Goal: Task Accomplishment & Management: Use online tool/utility

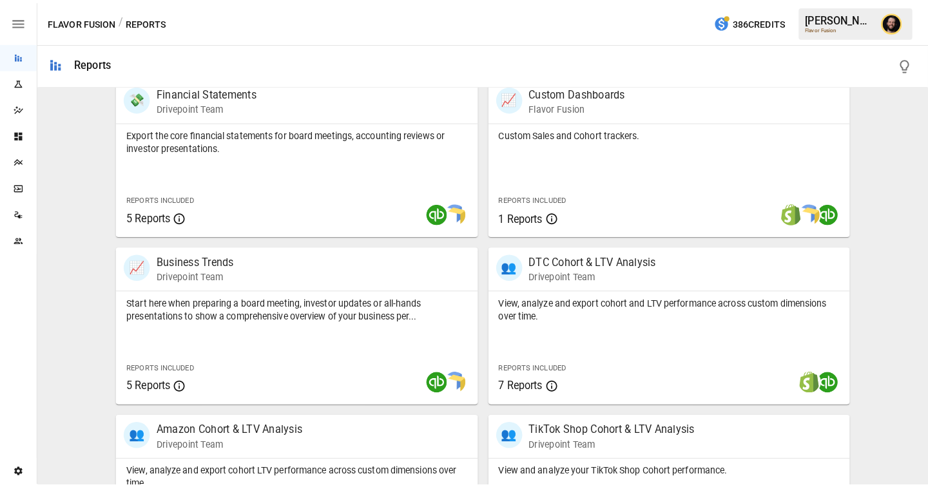
scroll to position [243, 0]
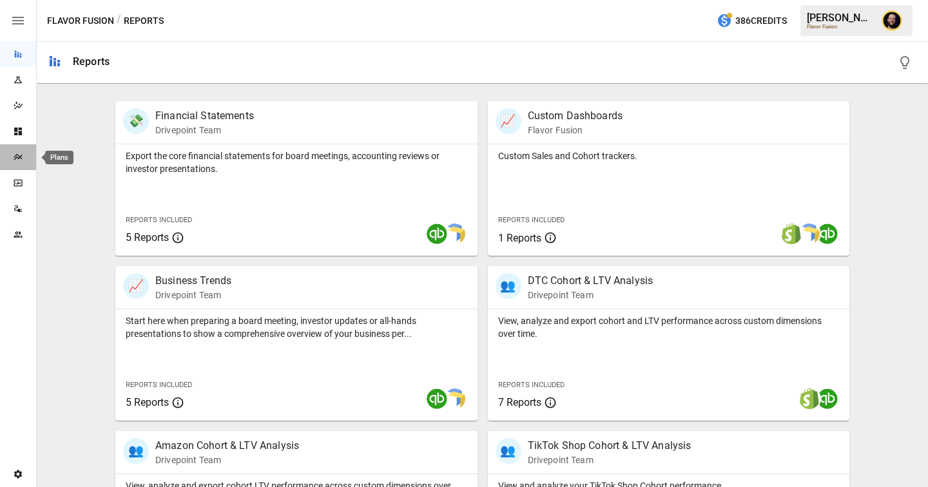
click at [21, 160] on icon "Plans" at bounding box center [18, 157] width 10 height 10
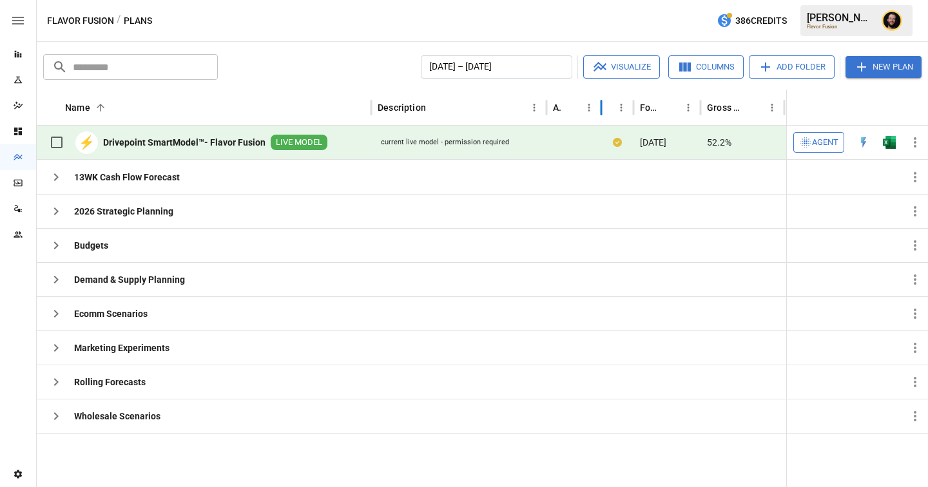
drag, startPoint x: 609, startPoint y: 111, endPoint x: 600, endPoint y: 111, distance: 9.0
click at [600, 111] on div at bounding box center [601, 108] width 6 height 36
drag, startPoint x: 544, startPoint y: 102, endPoint x: 515, endPoint y: 106, distance: 29.2
click at [515, 106] on div at bounding box center [517, 108] width 6 height 36
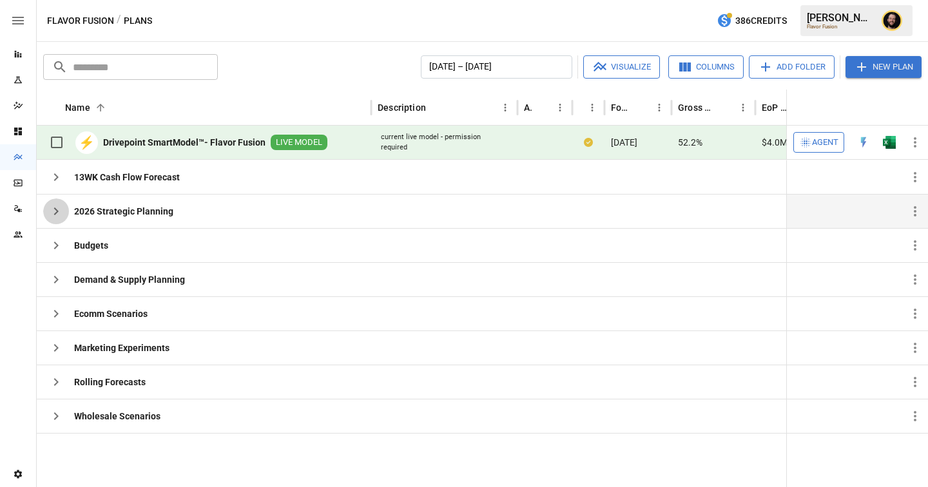
click at [52, 215] on icon "button" at bounding box center [55, 211] width 15 height 15
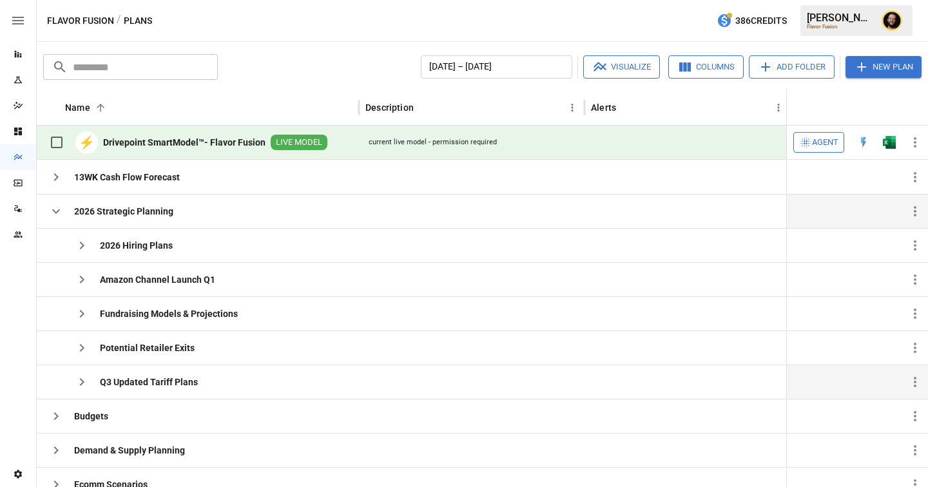
click at [84, 384] on icon "button" at bounding box center [81, 381] width 15 height 15
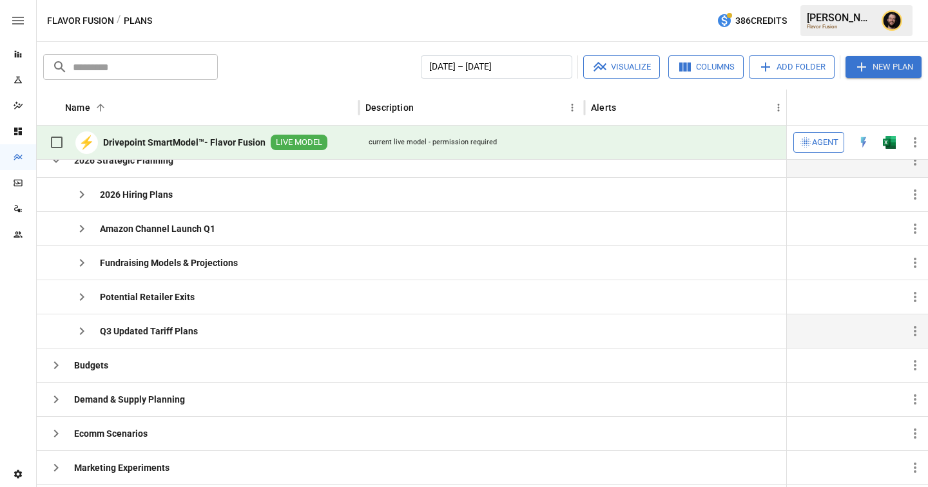
scroll to position [96, 0]
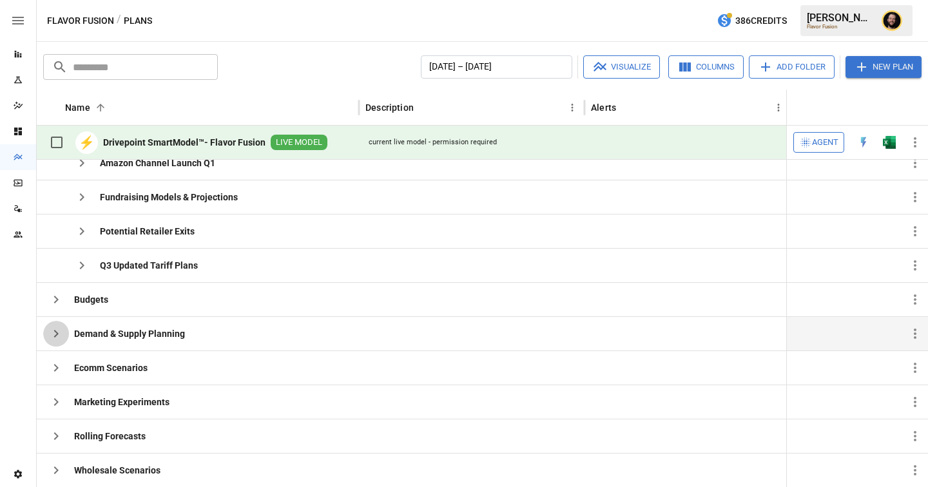
click at [56, 327] on icon "button" at bounding box center [55, 333] width 15 height 15
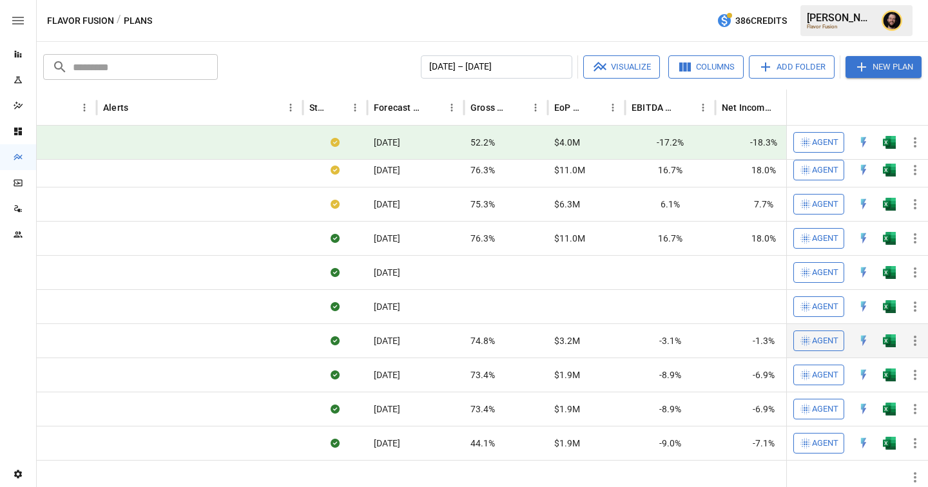
scroll to position [0, 302]
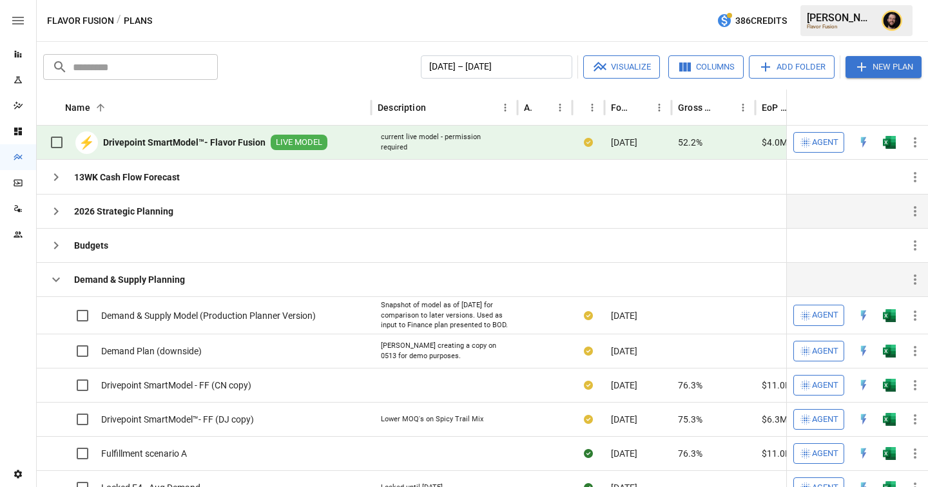
click at [59, 277] on icon "button" at bounding box center [55, 279] width 15 height 15
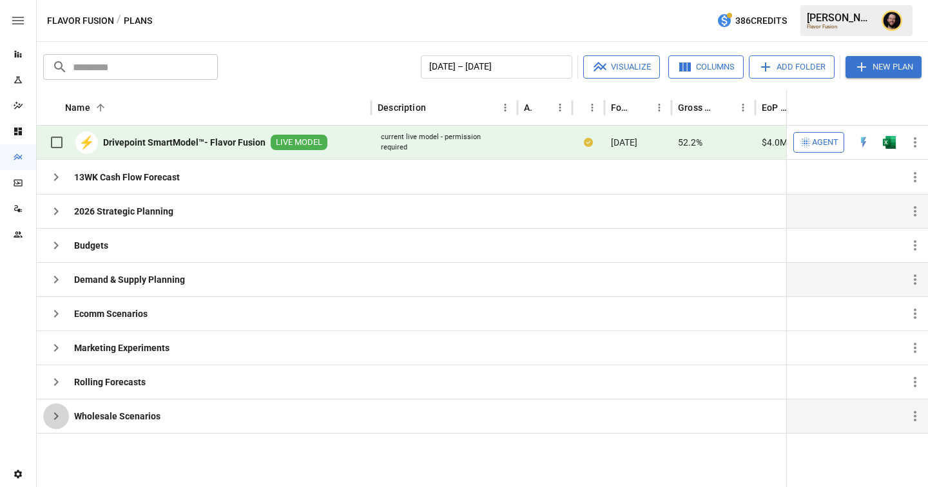
click at [56, 416] on icon "button" at bounding box center [56, 416] width 5 height 8
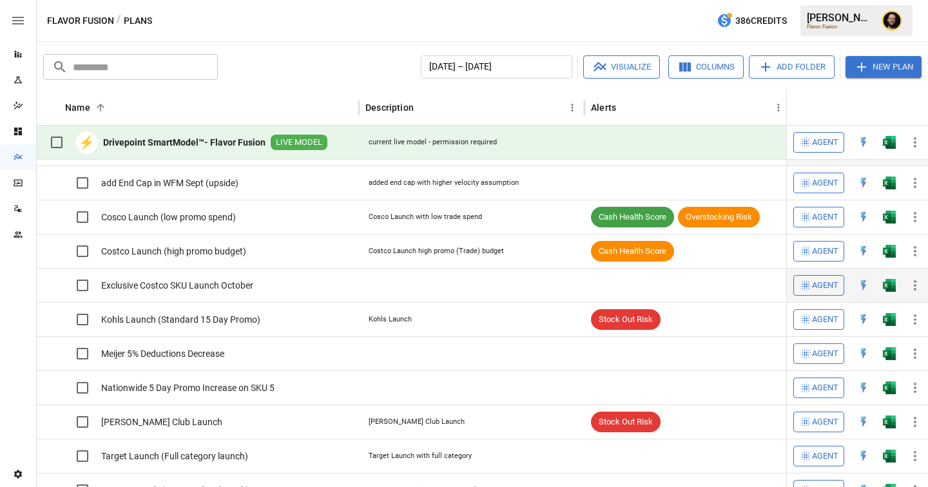
scroll to position [0, 0]
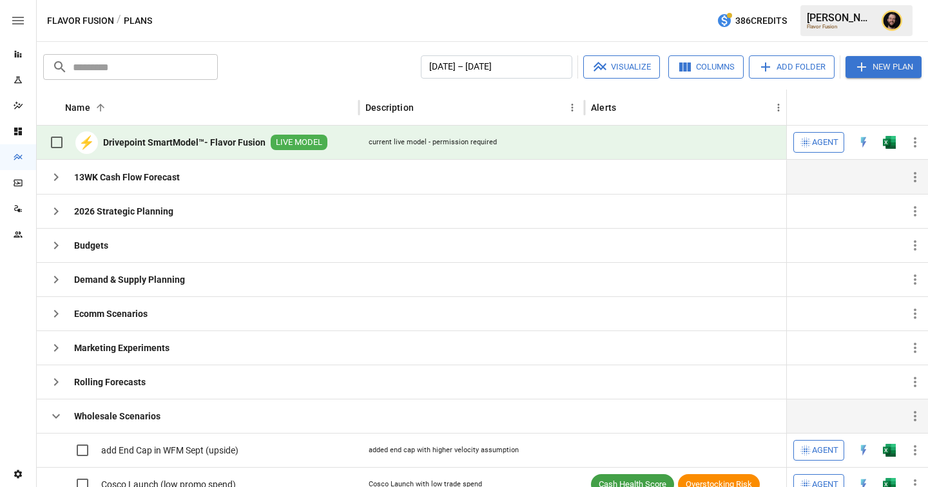
click at [57, 173] on icon "button" at bounding box center [55, 176] width 15 height 15
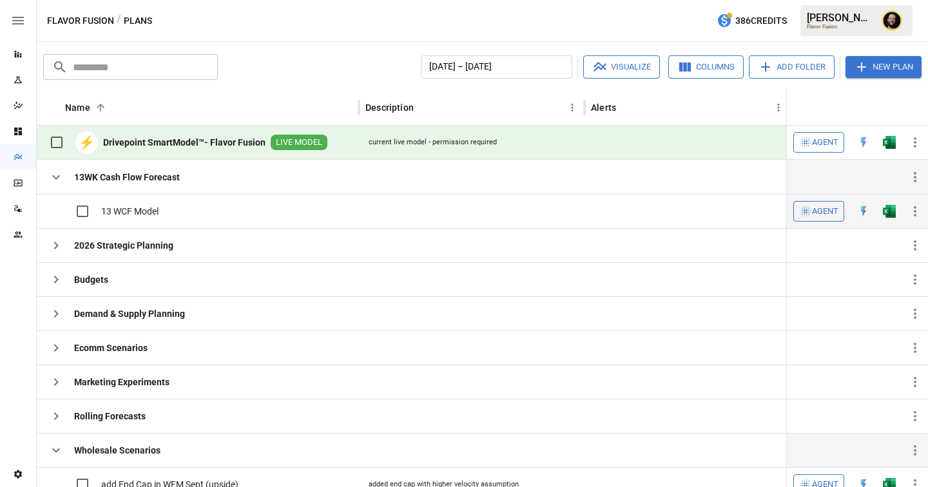
click at [890, 215] on img "Open in Excel" at bounding box center [889, 211] width 13 height 13
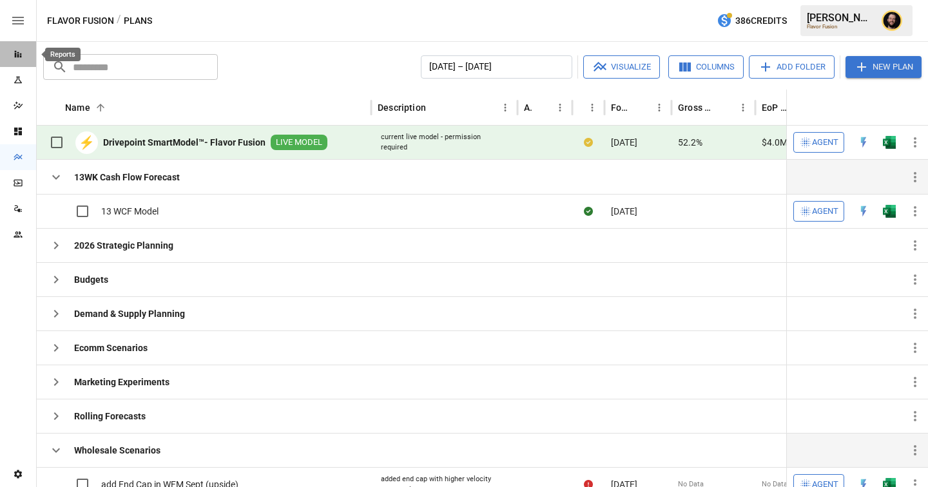
click at [18, 53] on icon "Reports" at bounding box center [18, 54] width 7 height 7
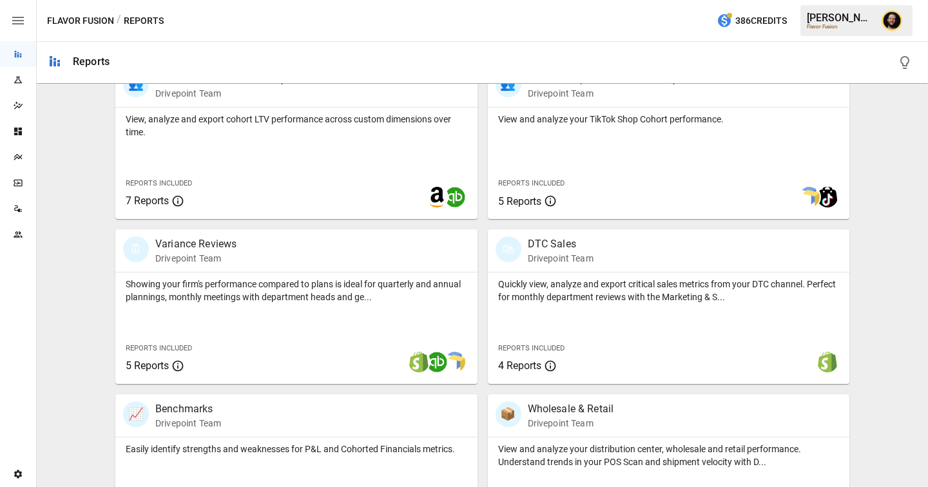
scroll to position [626, 0]
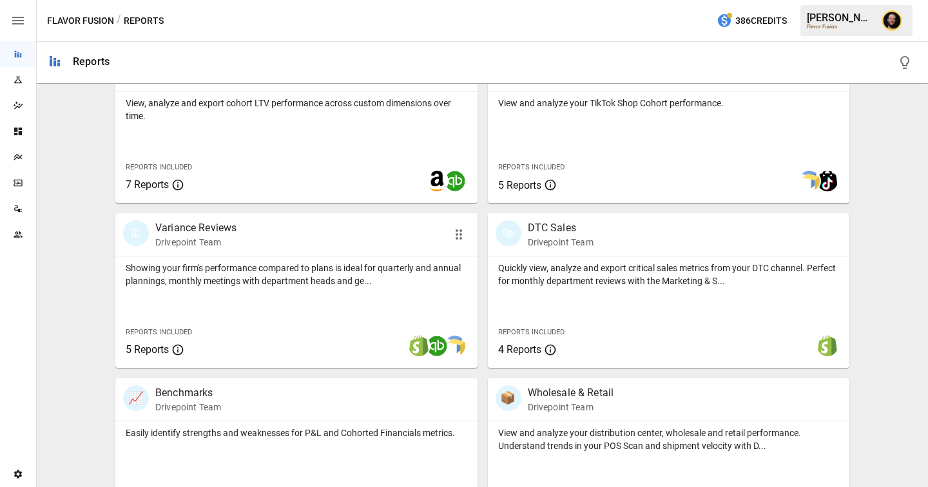
click at [286, 260] on div "Showing your firm's performance compared to plans is ideal for quarterly and an…" at bounding box center [296, 271] width 362 height 31
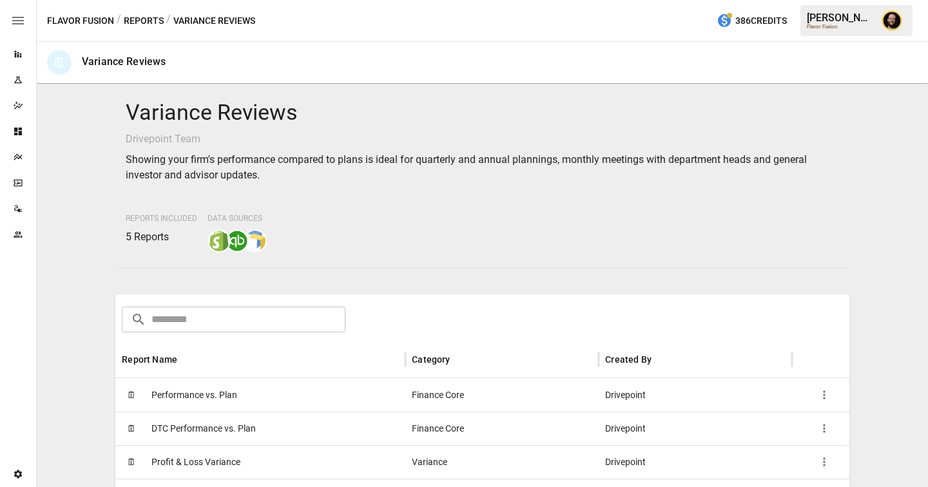
click at [218, 409] on span "Performance vs. Plan" at bounding box center [194, 395] width 86 height 33
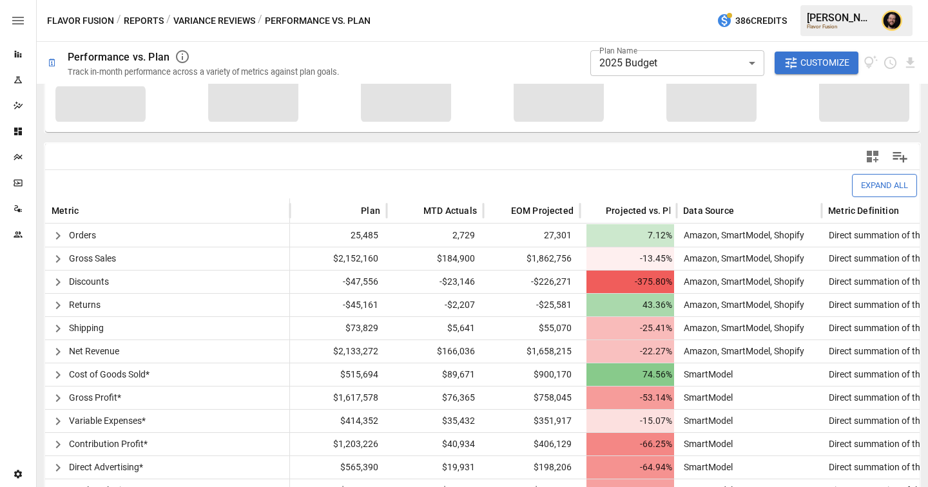
scroll to position [249, 0]
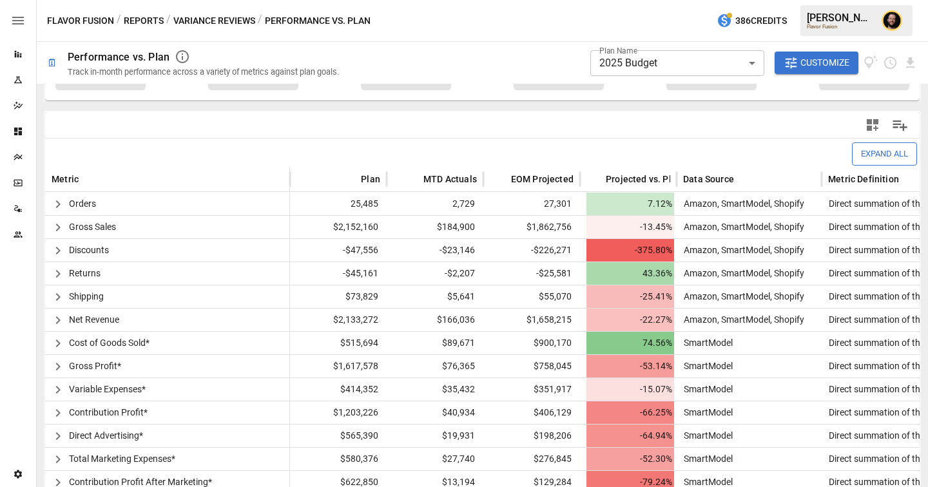
click at [650, 0] on body "**********" at bounding box center [464, 0] width 928 height 0
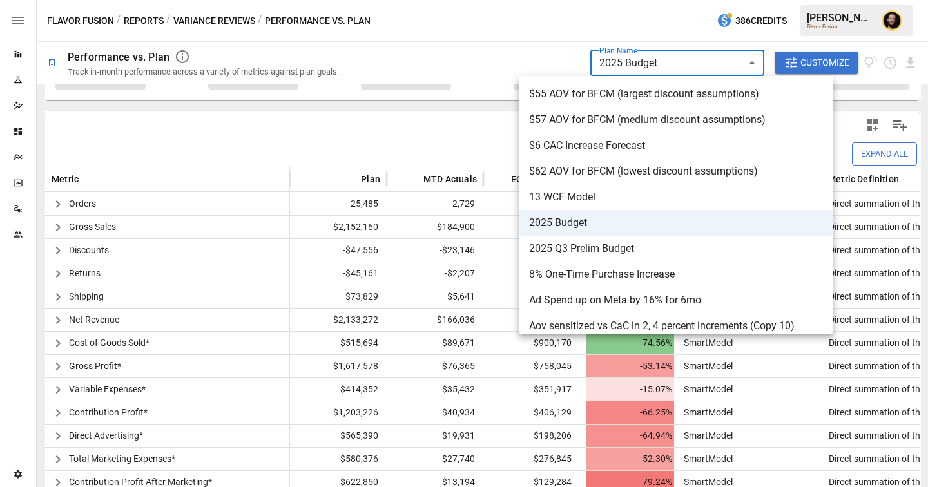
click at [413, 124] on div at bounding box center [464, 243] width 928 height 487
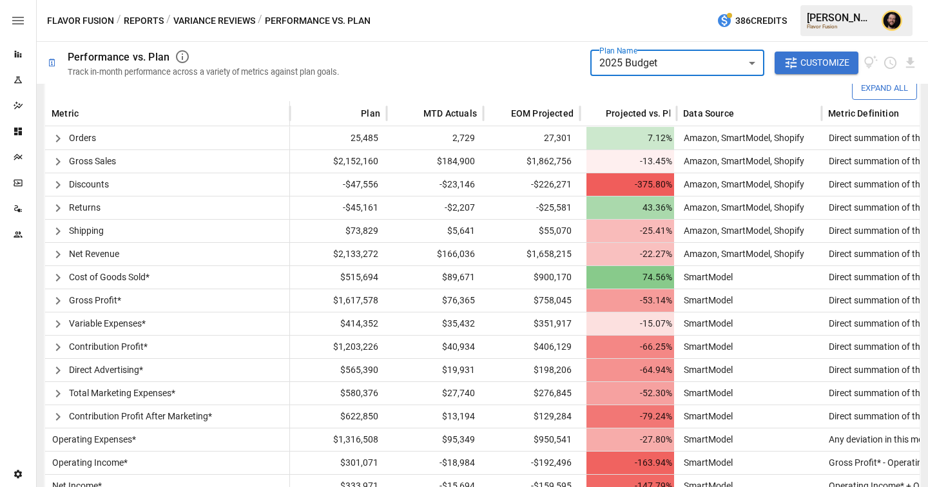
scroll to position [334, 0]
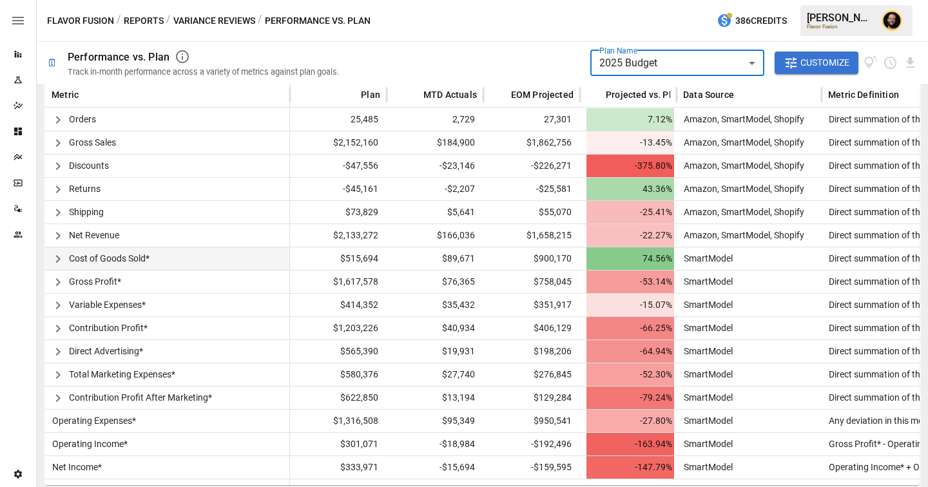
click at [60, 256] on icon "button" at bounding box center [57, 258] width 15 height 15
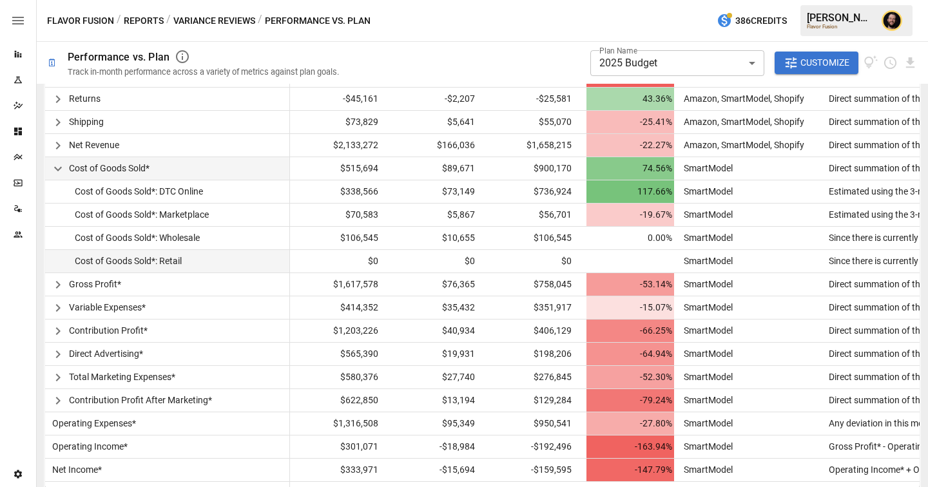
scroll to position [427, 0]
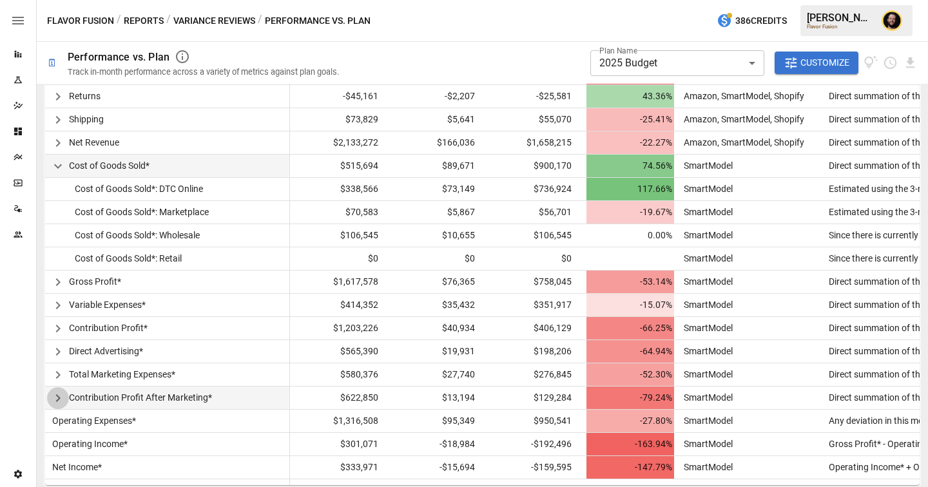
click at [54, 397] on icon "button" at bounding box center [57, 397] width 15 height 15
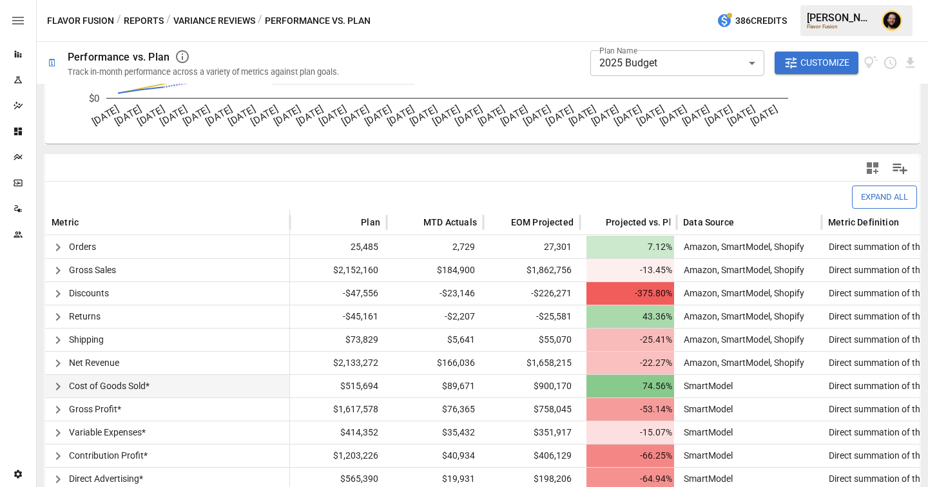
scroll to position [280, 0]
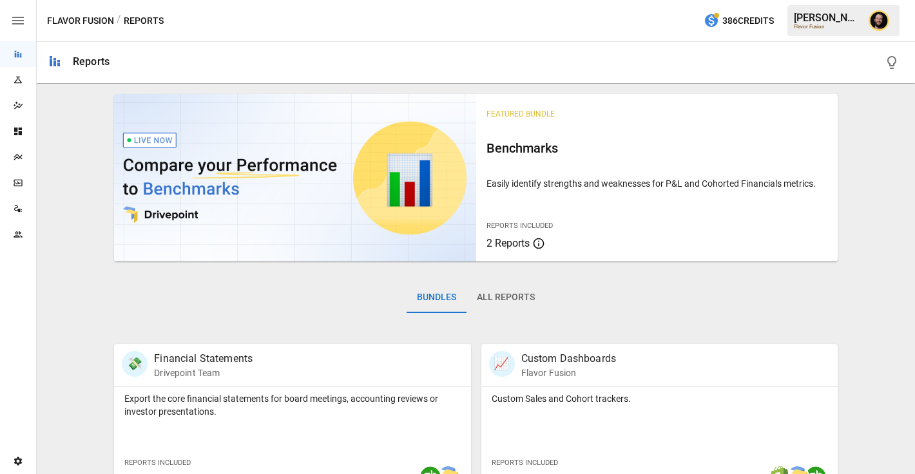
click at [22, 160] on icon "Plans" at bounding box center [18, 157] width 10 height 10
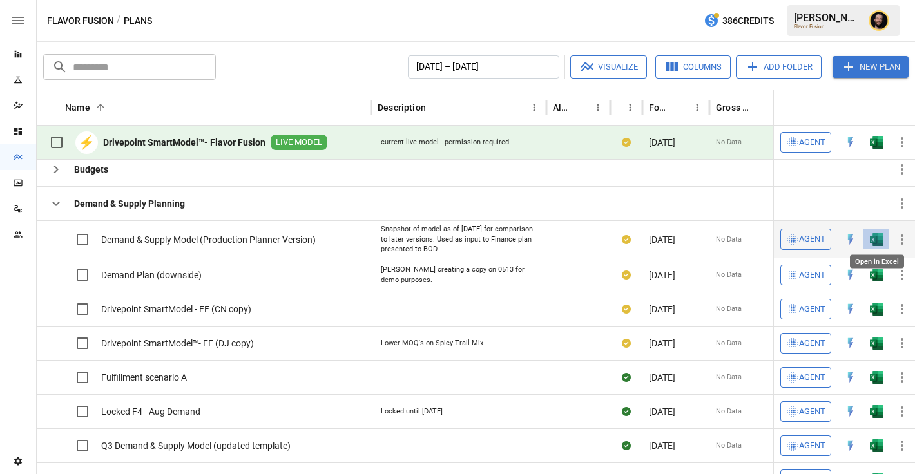
click at [871, 240] on img "Open in Excel" at bounding box center [876, 239] width 13 height 13
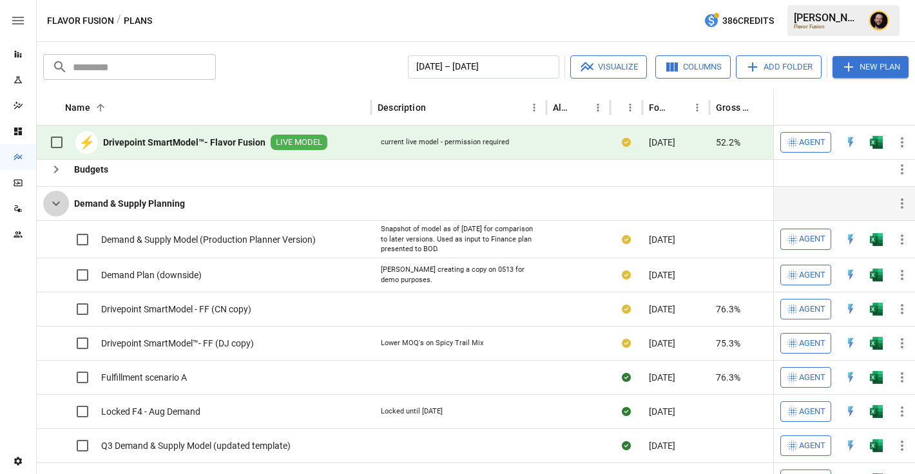
click at [59, 209] on icon "button" at bounding box center [55, 203] width 15 height 15
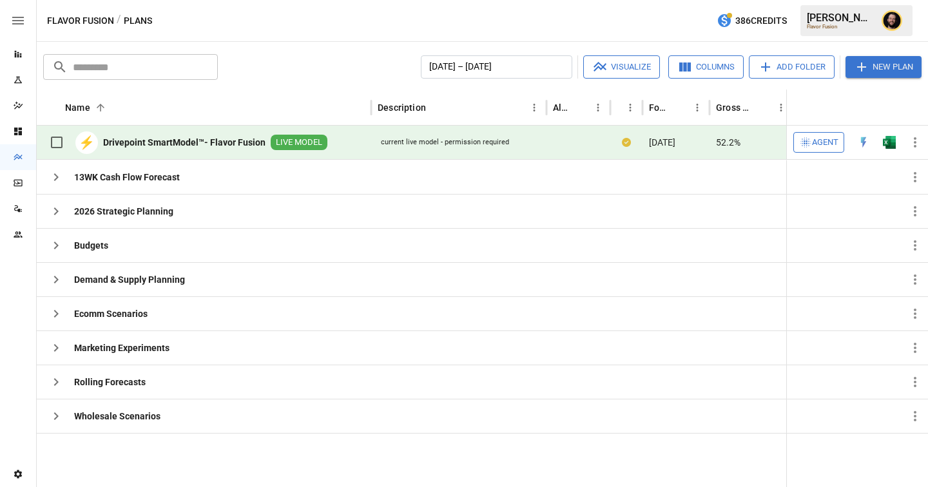
click at [827, 146] on span "Agent" at bounding box center [825, 142] width 26 height 15
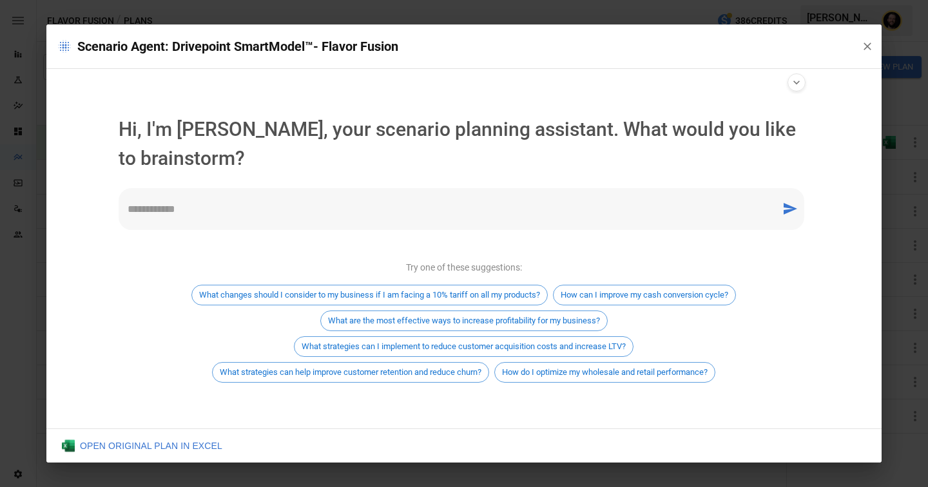
type input "**********"
click at [369, 218] on div "* ​" at bounding box center [462, 209] width 686 height 42
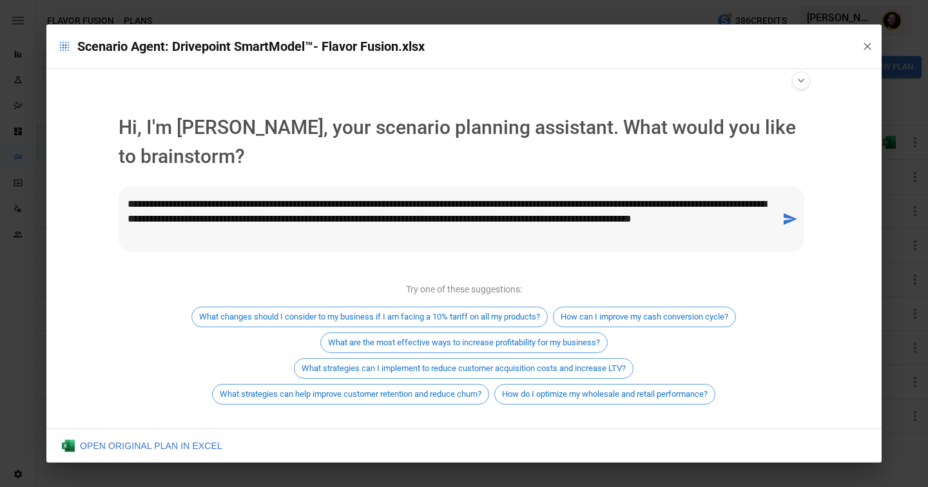
type textarea "**********"
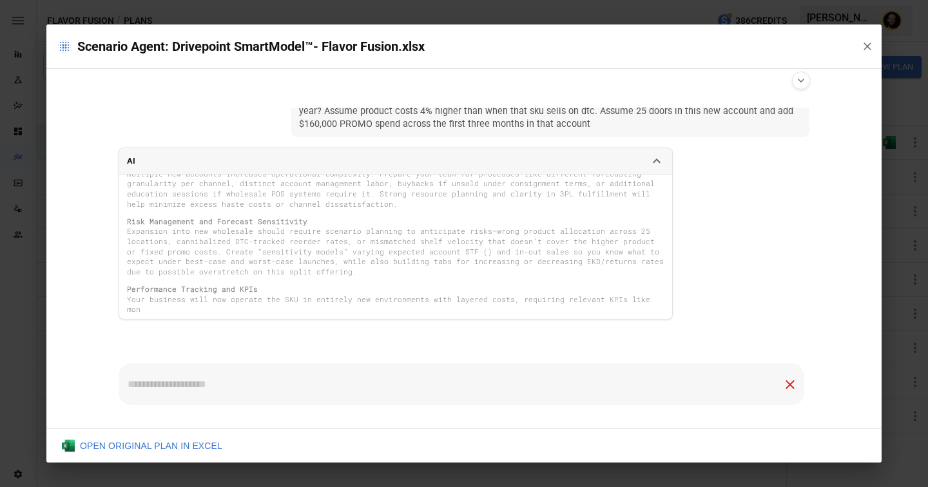
scroll to position [408, 0]
click at [558, 124] on span "What happens if I want to sell our third performing sku on DTC in a new wholesa…" at bounding box center [550, 111] width 503 height 39
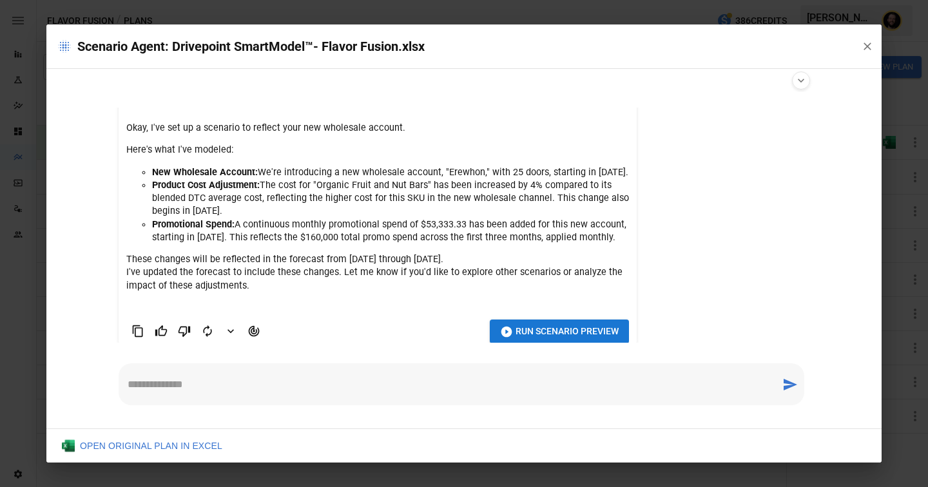
scroll to position [116, 0]
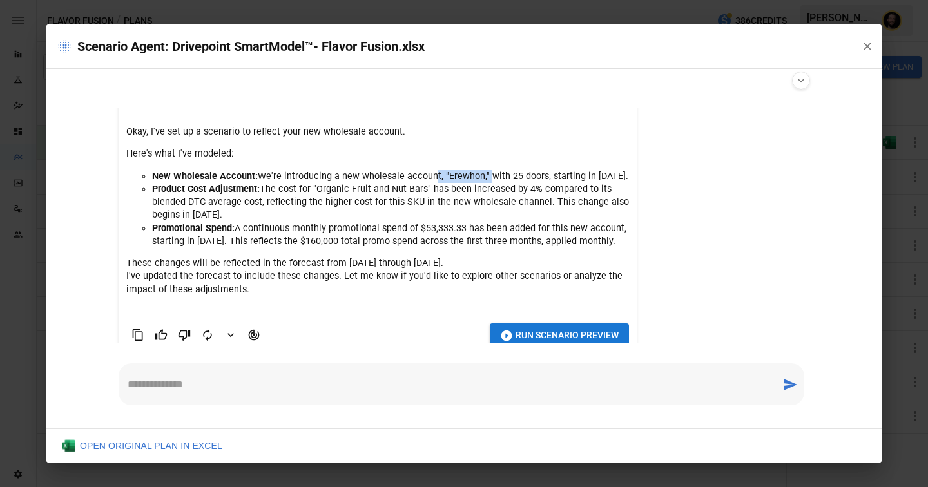
drag, startPoint x: 481, startPoint y: 175, endPoint x: 429, endPoint y: 175, distance: 51.5
click at [429, 175] on li "New Wholesale Account: We're introducing a new wholesale account, "Erewhon," wi…" at bounding box center [390, 176] width 477 height 13
click at [407, 176] on li "New Wholesale Account: We're introducing a new wholesale account, "Erewhon," wi…" at bounding box center [390, 176] width 477 height 13
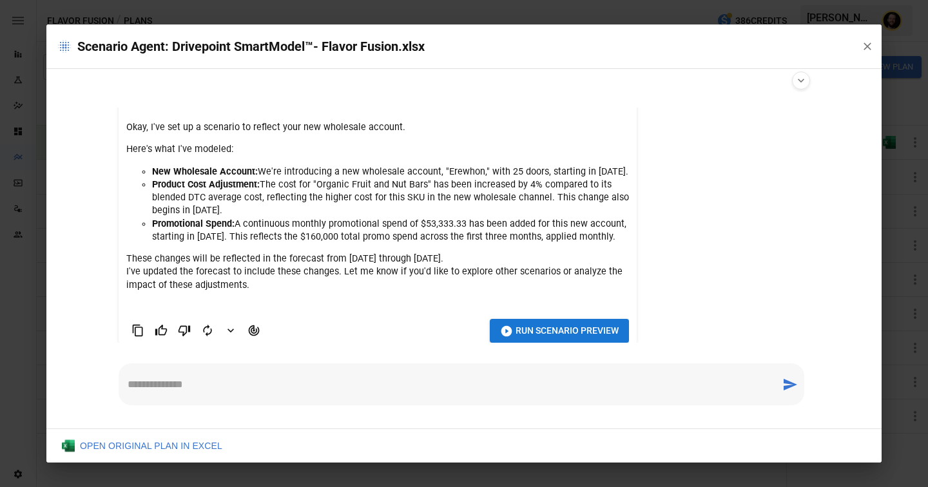
scroll to position [130, 0]
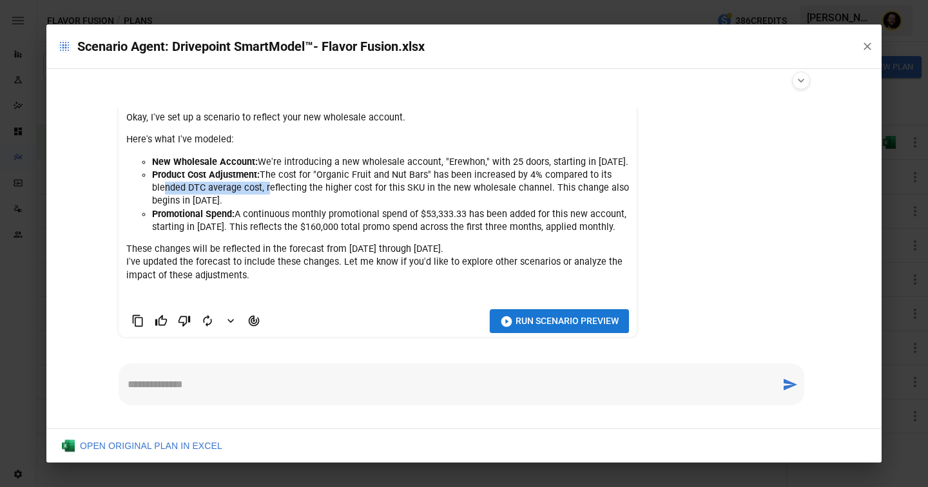
drag, startPoint x: 263, startPoint y: 200, endPoint x: 160, endPoint y: 201, distance: 103.1
click at [160, 201] on li "Product Cost Adjustment: The cost for "Organic Fruit and Nut Bars" has been inc…" at bounding box center [390, 188] width 477 height 39
click at [325, 199] on li "Product Cost Adjustment: The cost for "Organic Fruit and Nut Bars" has been inc…" at bounding box center [390, 188] width 477 height 39
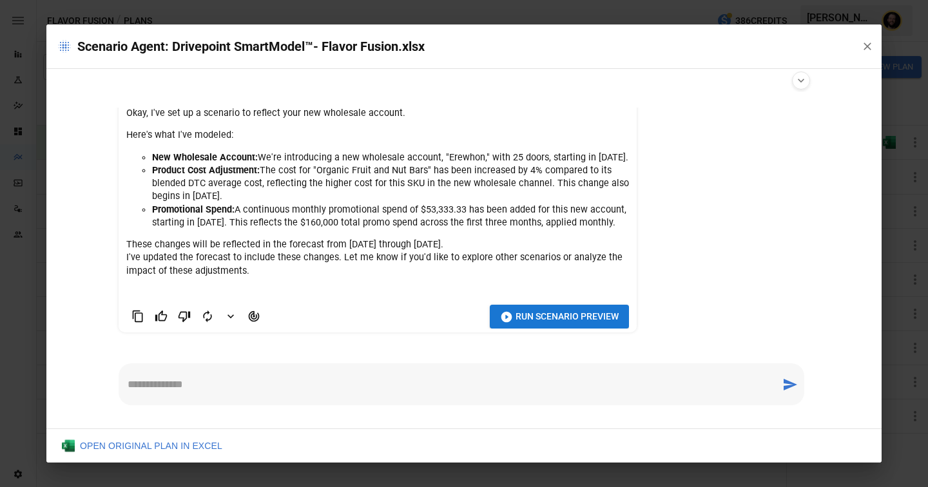
click at [187, 393] on div "* ​" at bounding box center [462, 384] width 686 height 42
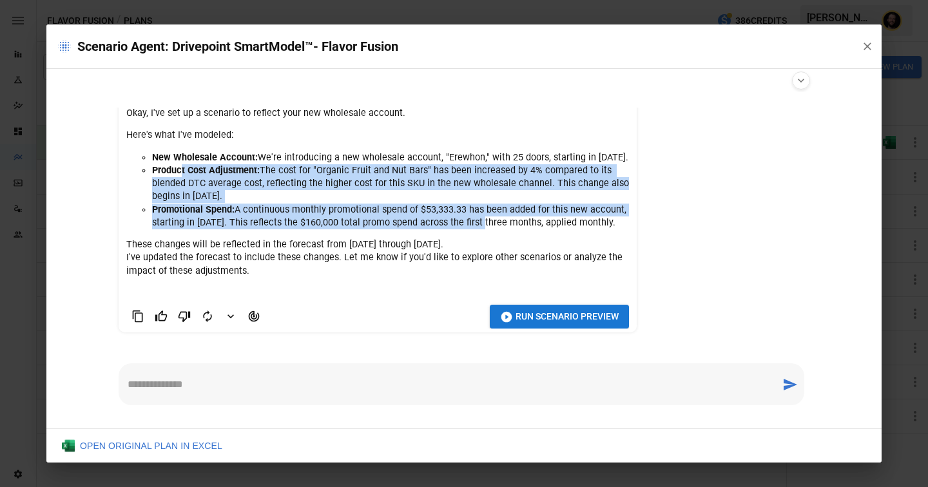
drag, startPoint x: 475, startPoint y: 227, endPoint x: 159, endPoint y: 160, distance: 323.5
click at [159, 160] on ul "New Wholesale Account: We're introducing a new wholesale account, "Erewhon," wi…" at bounding box center [377, 190] width 503 height 78
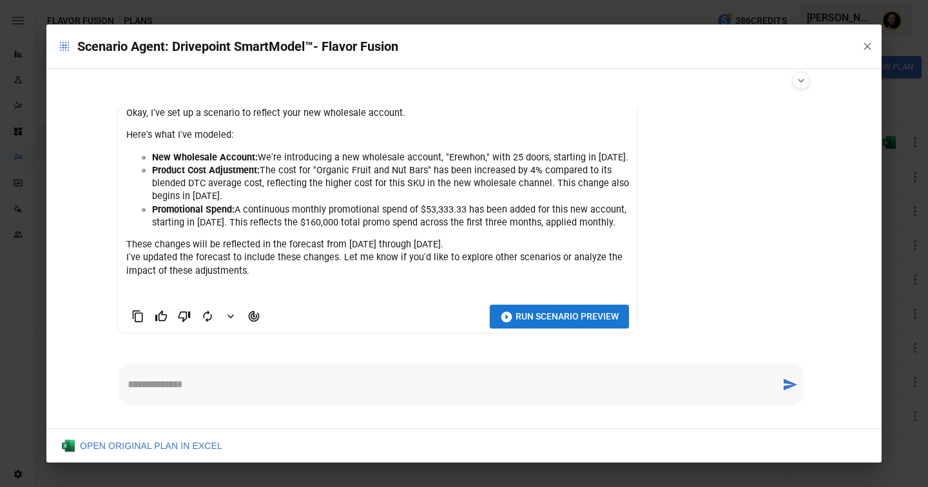
click at [485, 248] on p "These changes will be reflected in the forecast from [DATE] through [DATE]. I'v…" at bounding box center [377, 257] width 503 height 39
click at [542, 325] on span "Run Scenario Preview" at bounding box center [566, 317] width 103 height 16
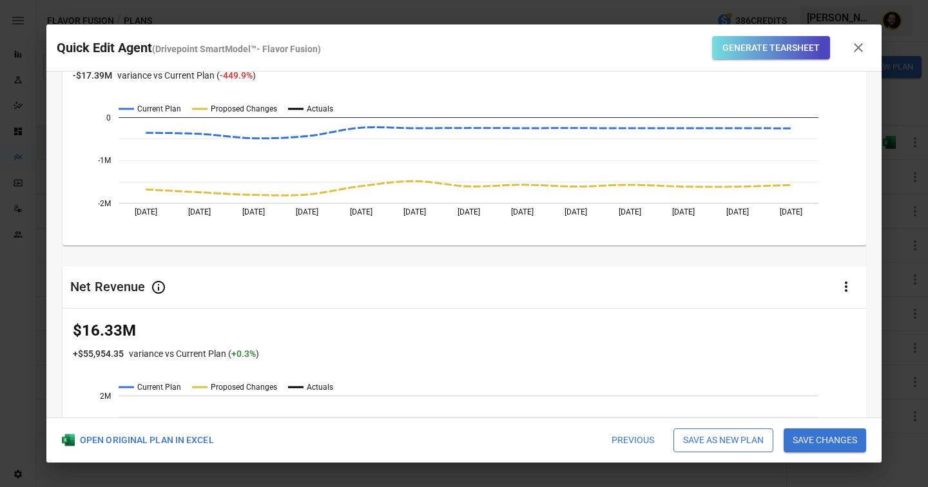
scroll to position [69, 0]
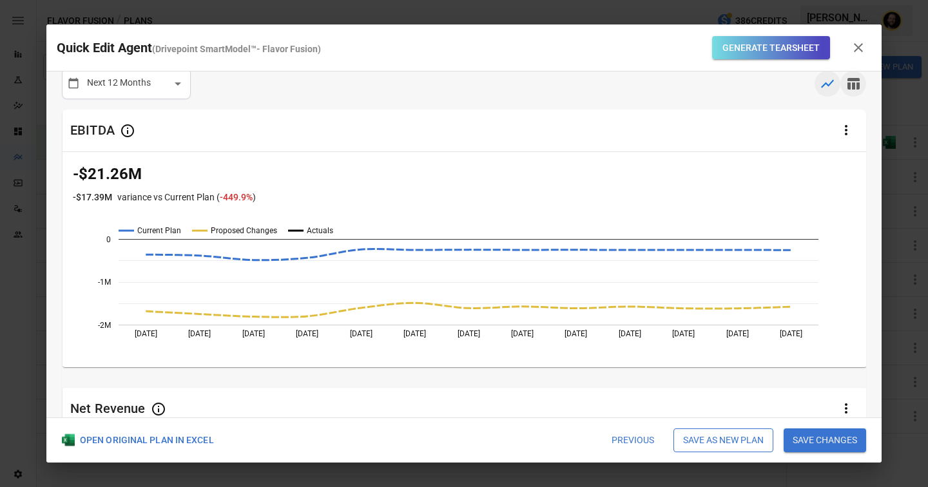
click at [850, 88] on icon "button" at bounding box center [852, 83] width 15 height 15
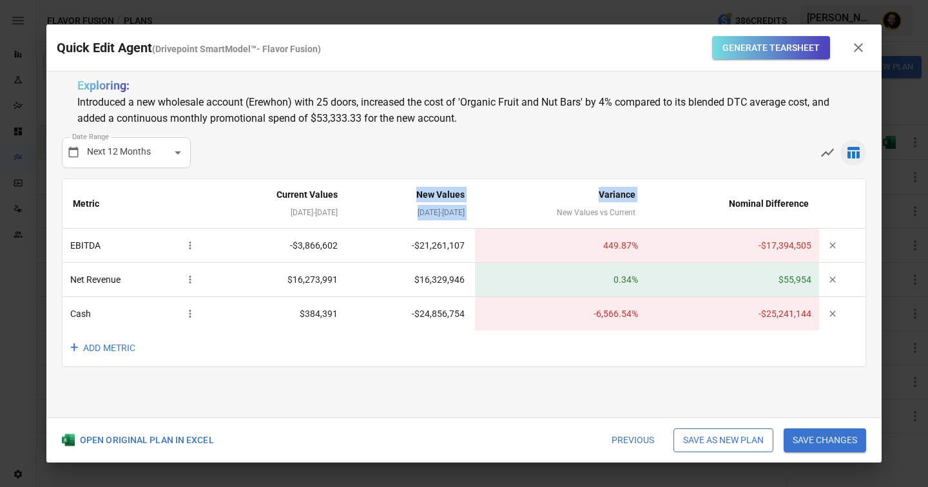
drag, startPoint x: 439, startPoint y: 193, endPoint x: 498, endPoint y: 204, distance: 60.2
click at [498, 204] on tr "Metric Current Values [DATE] - [DATE] New Values [DATE] - [DATE] Variance New V…" at bounding box center [463, 204] width 803 height 50
click at [126, 343] on button "+ ADD METRIC" at bounding box center [103, 348] width 83 height 35
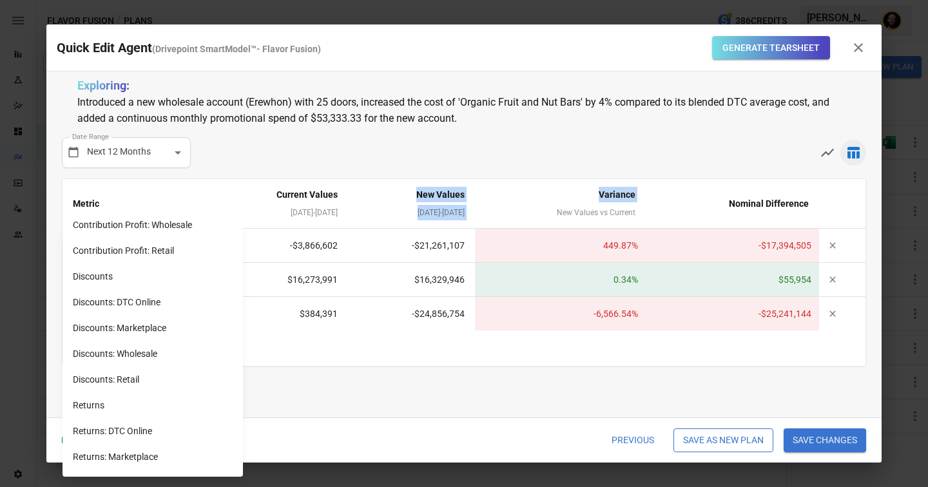
scroll to position [508, 0]
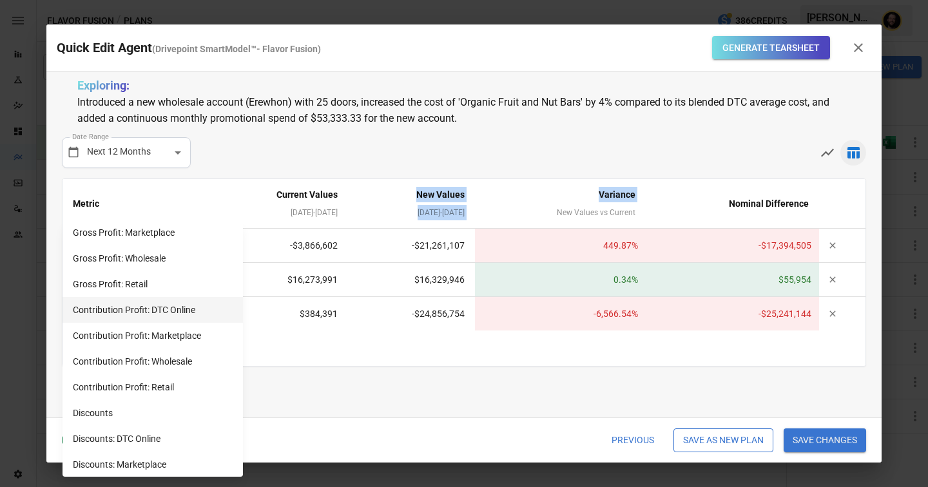
click at [163, 312] on li "Contribution Profit: DTC Online" at bounding box center [152, 310] width 180 height 26
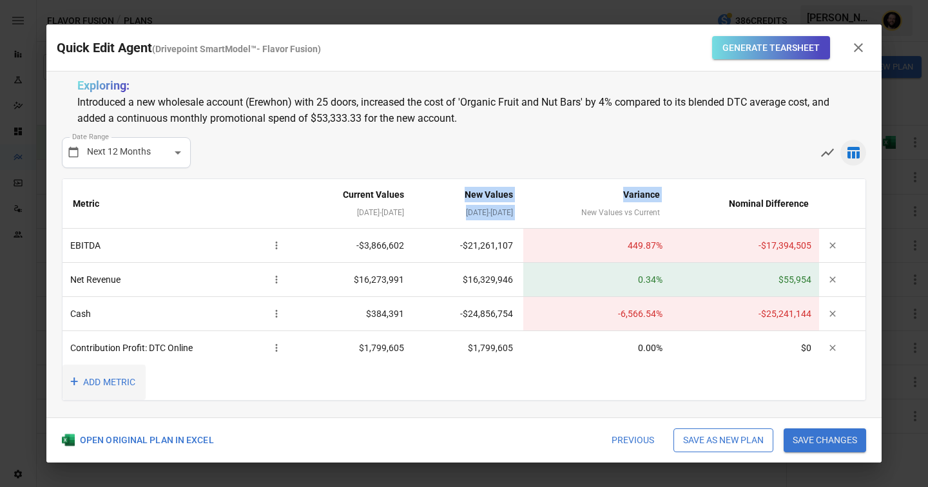
click at [112, 382] on button "+ ADD METRIC" at bounding box center [103, 382] width 83 height 35
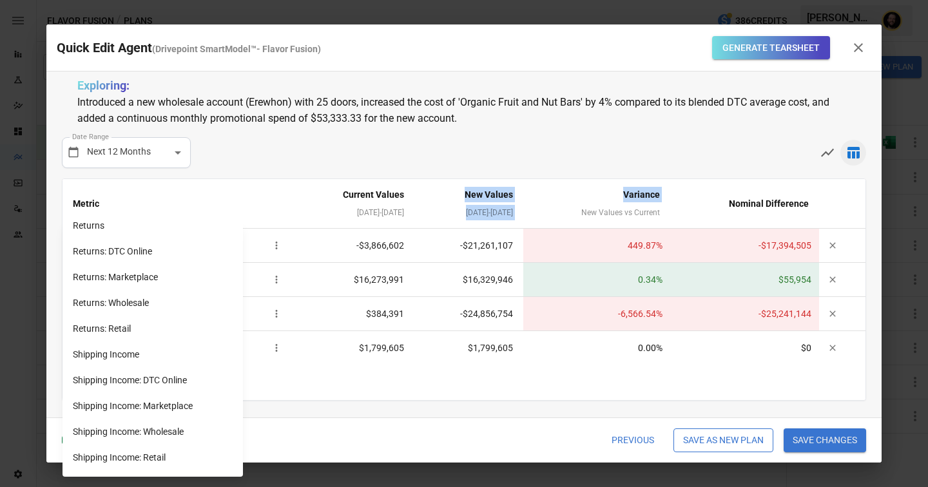
scroll to position [1081, 0]
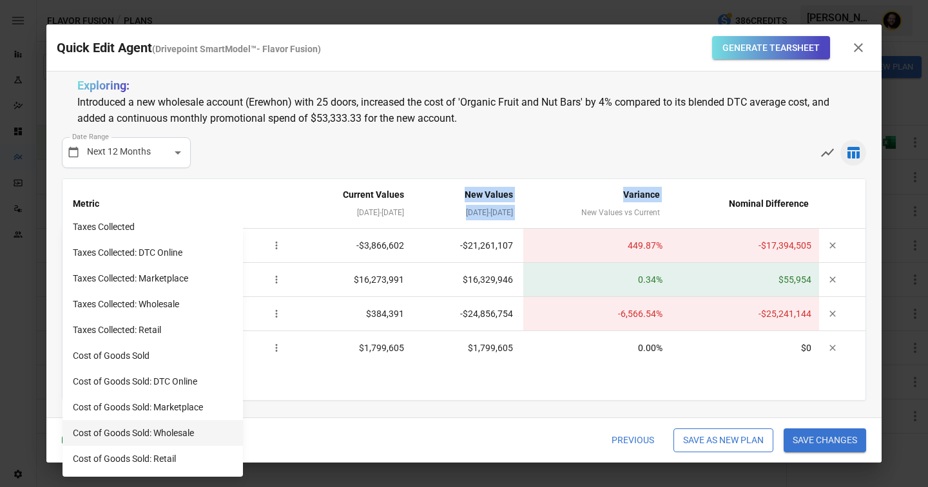
click at [158, 433] on li "Cost of Goods Sold: Wholesale" at bounding box center [152, 433] width 180 height 26
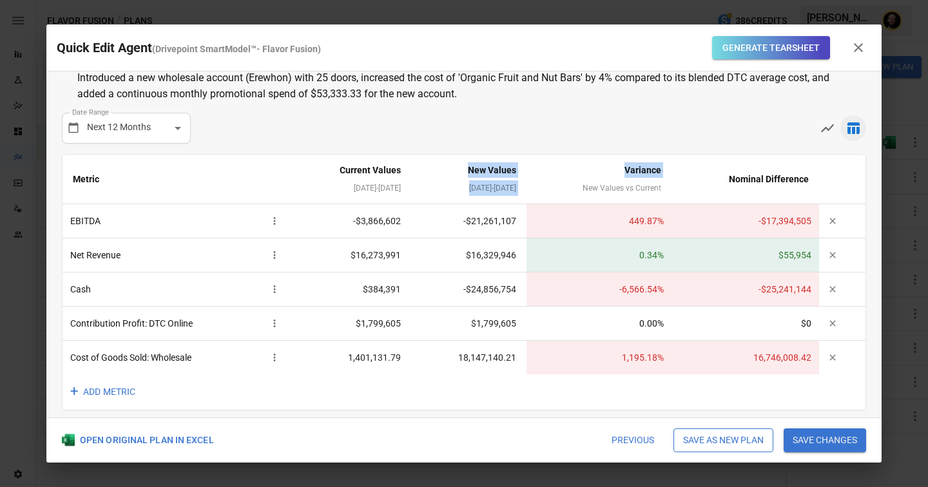
scroll to position [25, 0]
drag, startPoint x: 475, startPoint y: 358, endPoint x: 543, endPoint y: 356, distance: 68.3
click at [544, 358] on tr "Cost of Goods Sold: Wholesale 1,401,131.79 18,147,140.21 1,195.18 % 16,746,008.…" at bounding box center [463, 357] width 803 height 34
click at [660, 332] on td "0.00 %" at bounding box center [599, 323] width 146 height 34
drag, startPoint x: 685, startPoint y: 248, endPoint x: 640, endPoint y: 248, distance: 45.1
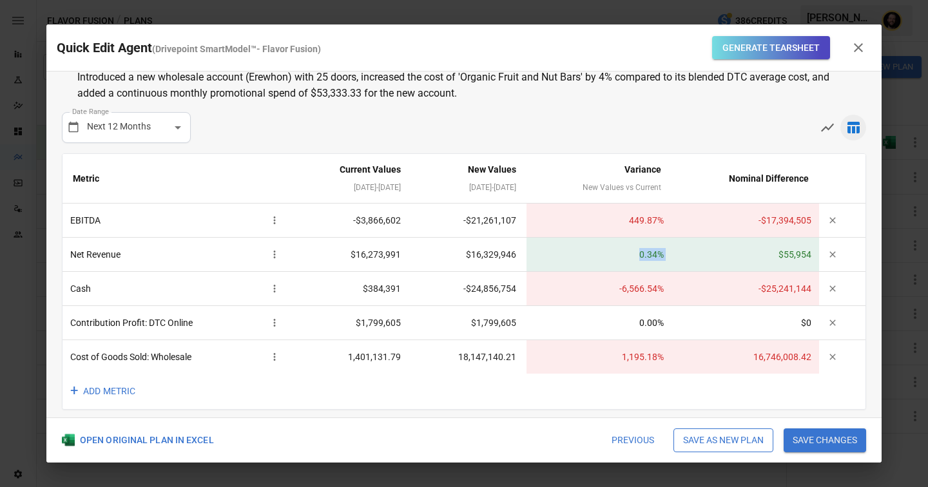
click at [640, 248] on tr "Net Revenue $16,273,991 $16,329,946 0.34 % $55,954" at bounding box center [463, 255] width 803 height 34
click at [615, 357] on td "1,195.18 %" at bounding box center [599, 357] width 146 height 34
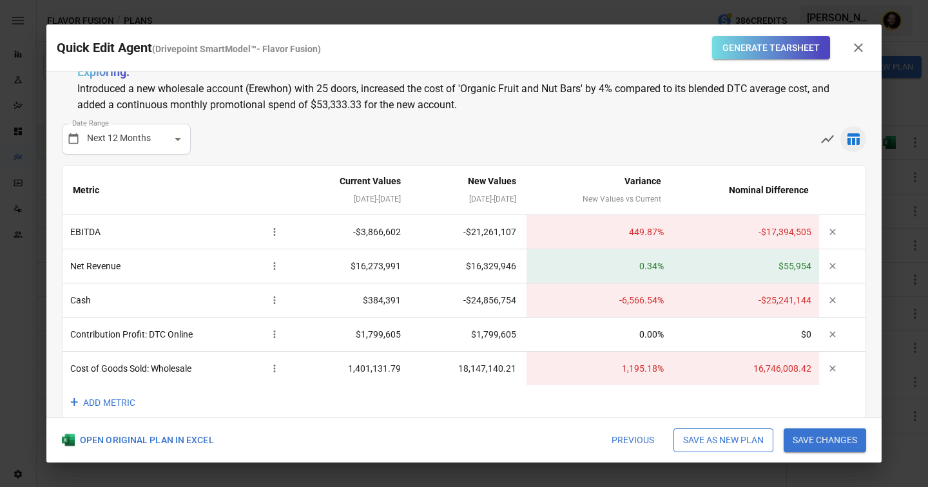
scroll to position [9, 0]
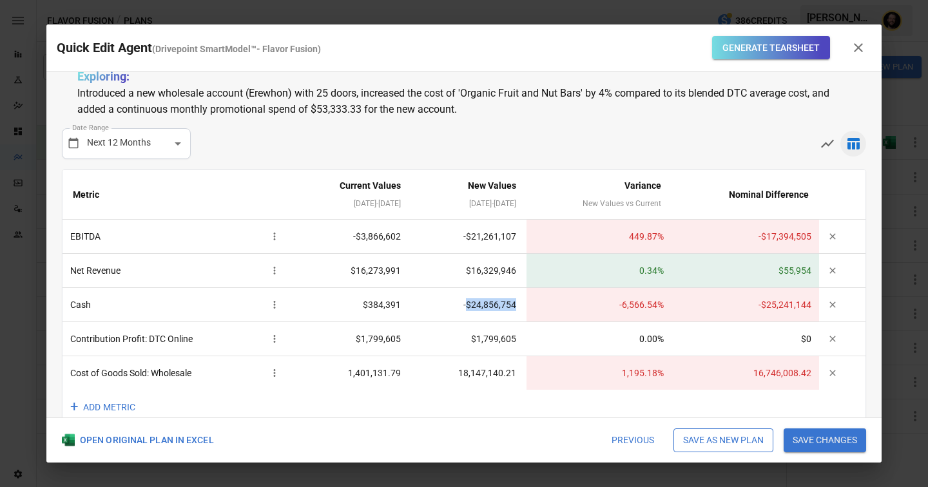
drag, startPoint x: 530, startPoint y: 306, endPoint x: 480, endPoint y: 305, distance: 49.6
click at [480, 305] on td "-$24,856,754" at bounding box center [468, 305] width 115 height 34
click at [486, 302] on td "-$24,856,754" at bounding box center [468, 305] width 115 height 34
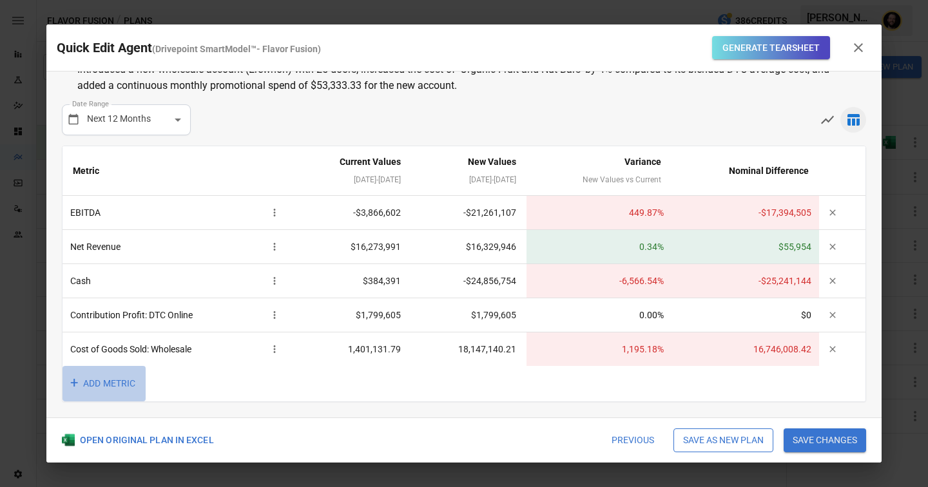
click at [110, 379] on button "+ ADD METRIC" at bounding box center [103, 383] width 83 height 35
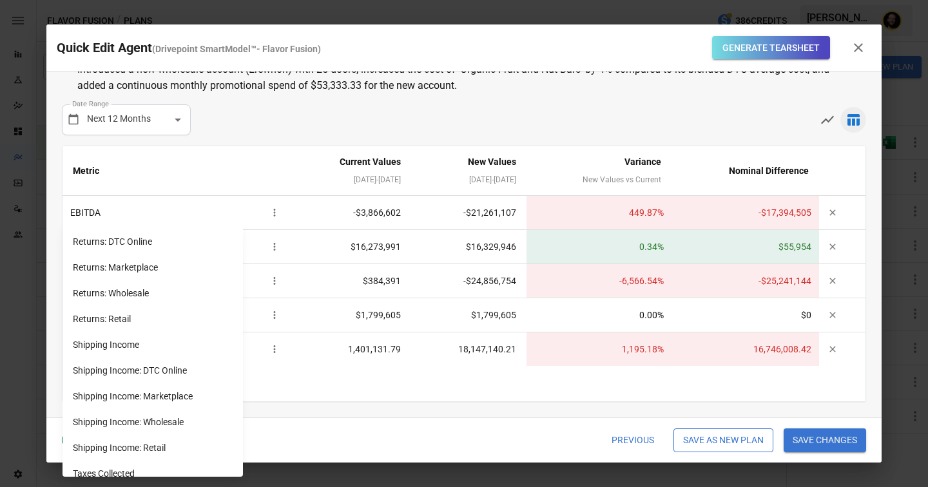
scroll to position [885, 0]
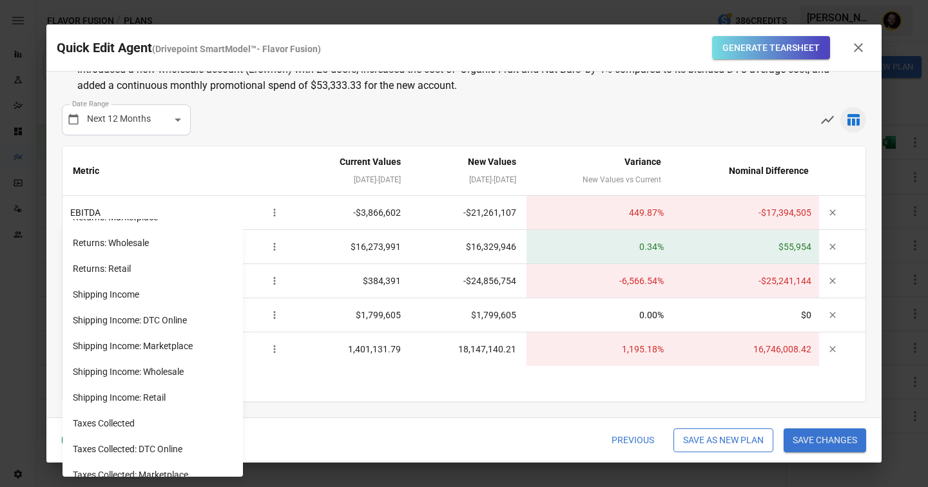
click at [467, 126] on div at bounding box center [464, 243] width 928 height 487
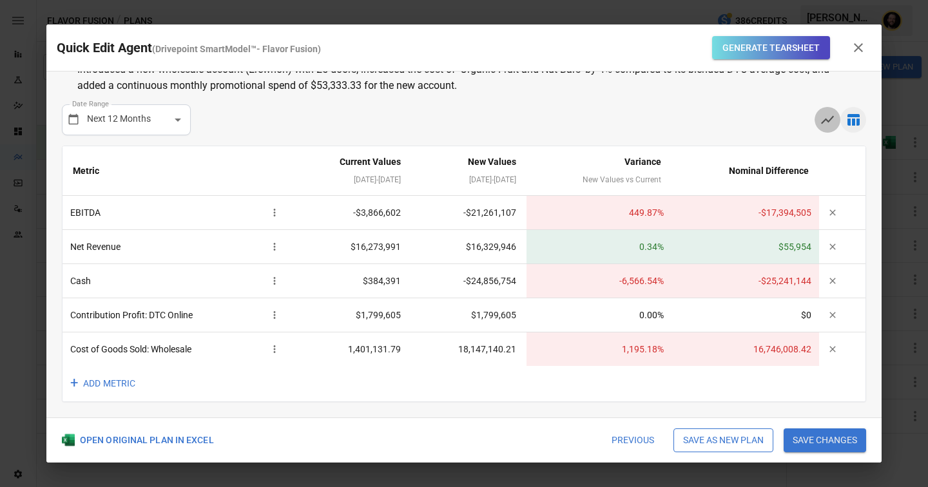
click at [826, 117] on icon "button" at bounding box center [827, 119] width 15 height 15
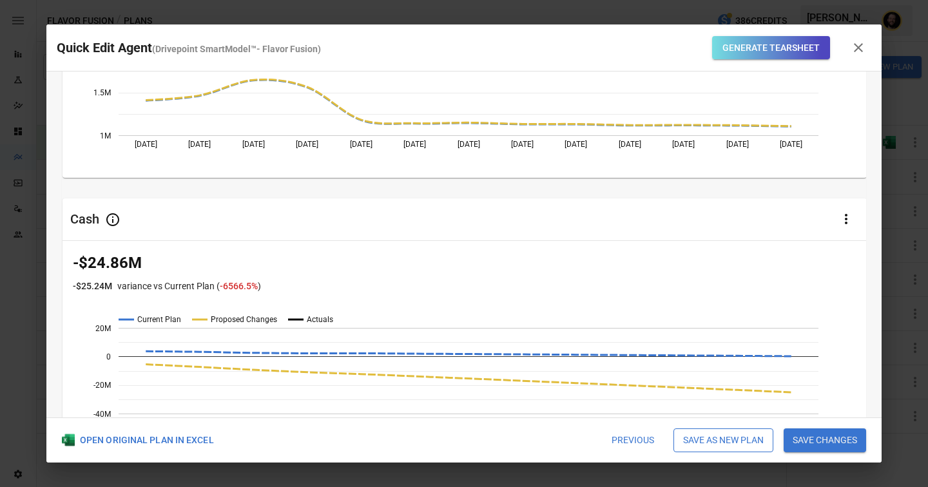
scroll to position [647, 0]
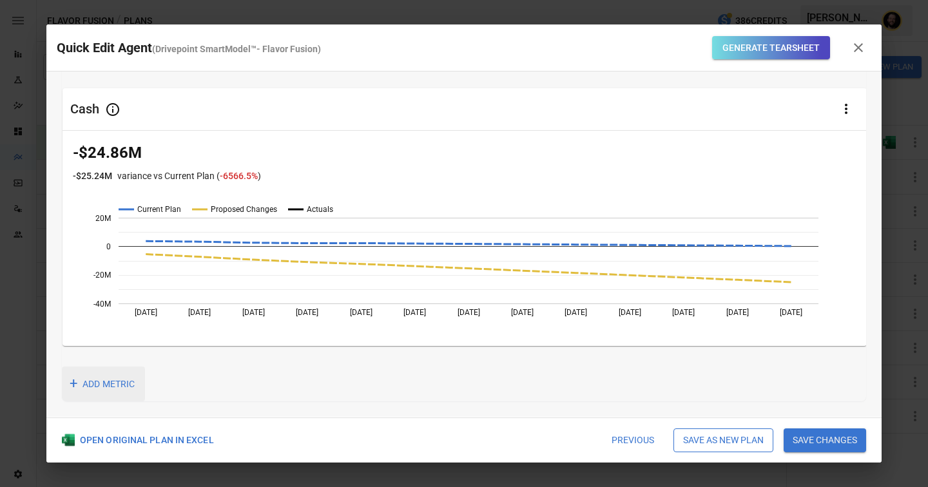
click at [122, 383] on button "+ ADD METRIC" at bounding box center [103, 384] width 83 height 35
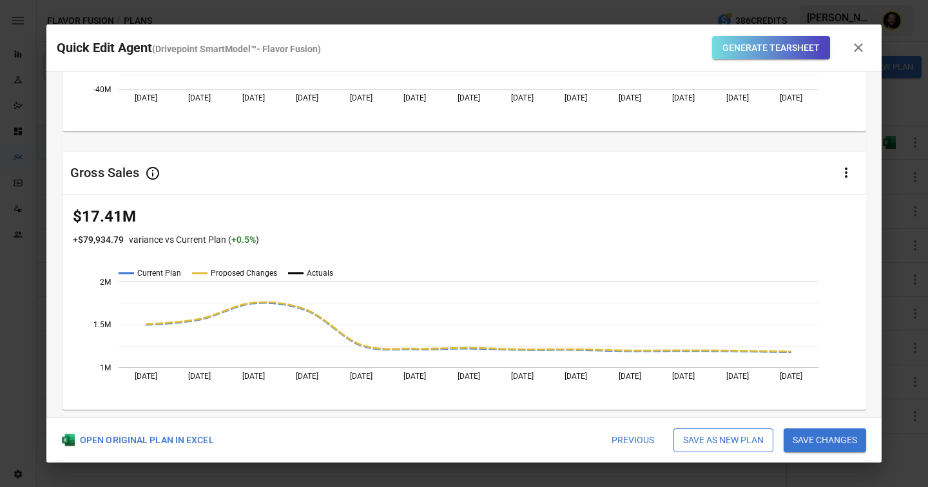
scroll to position [925, 0]
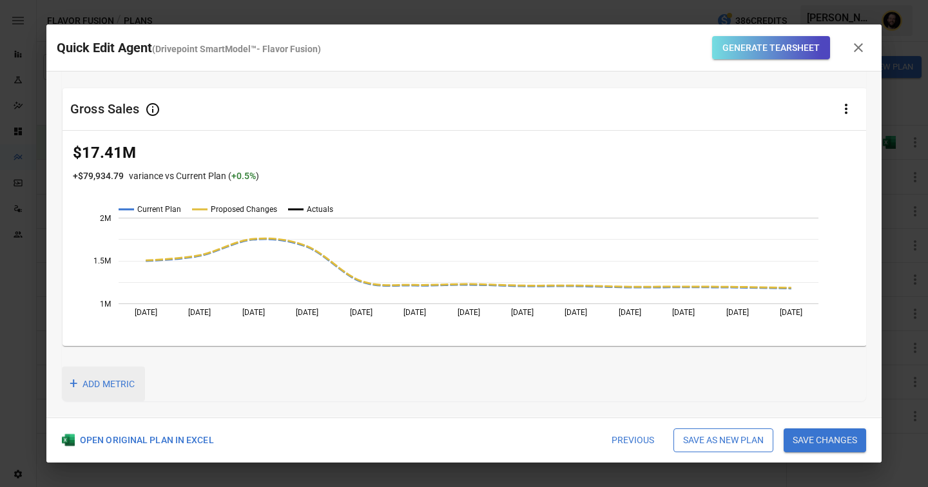
click at [97, 379] on button "+ ADD METRIC" at bounding box center [103, 384] width 83 height 35
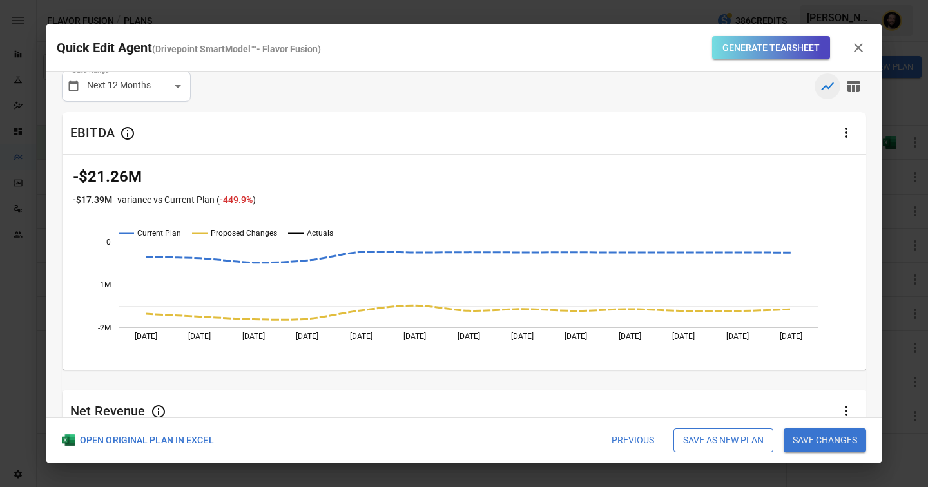
scroll to position [0, 0]
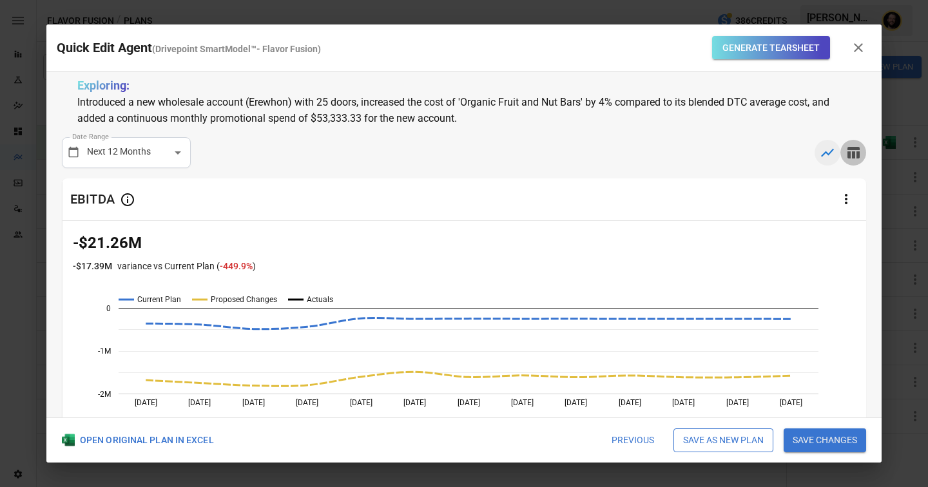
click at [846, 157] on icon "button" at bounding box center [852, 152] width 15 height 15
